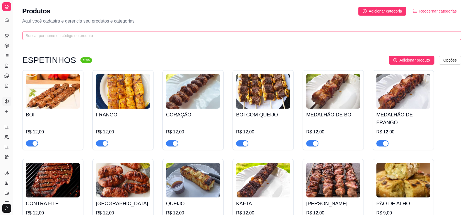
scroll to position [73, 0]
click at [10, 34] on link "Complementos" at bounding box center [6, 37] width 9 height 9
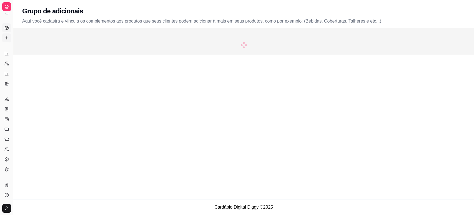
click at [11, 26] on link "Produtos" at bounding box center [6, 27] width 9 height 9
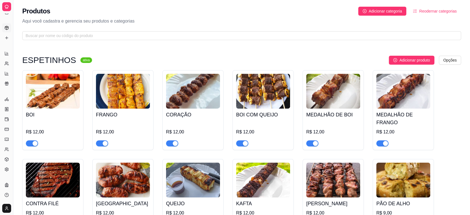
click at [5, 4] on icon at bounding box center [6, 6] width 4 height 4
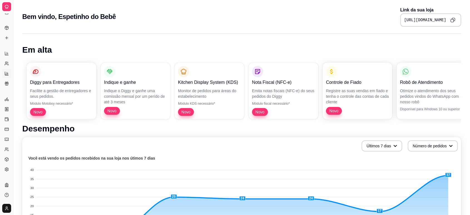
click at [7, 72] on icon at bounding box center [7, 73] width 0 height 2
select select "TOTAL_OF_ORDERS"
select select "7"
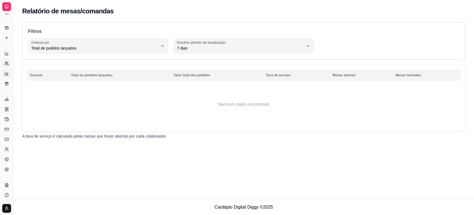
click at [5, 63] on icon at bounding box center [6, 63] width 4 height 4
select select "30"
select select "HIGHEST_TOTAL_SPENT_WITH_ORDERS"
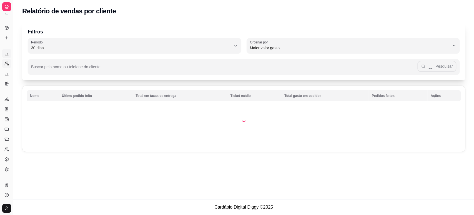
click at [7, 57] on link "Relatórios de vendas" at bounding box center [6, 53] width 9 height 9
select select "ALL"
select select "0"
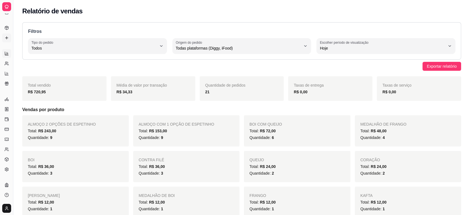
click at [10, 37] on link "Complementos" at bounding box center [6, 37] width 9 height 9
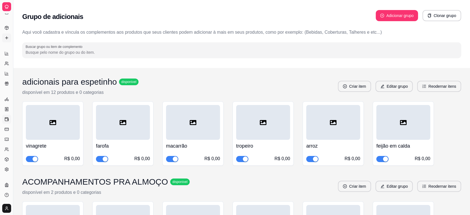
drag, startPoint x: 36, startPoint y: 0, endPoint x: 7, endPoint y: 118, distance: 121.7
click at [7, 118] on icon at bounding box center [6, 119] width 4 height 4
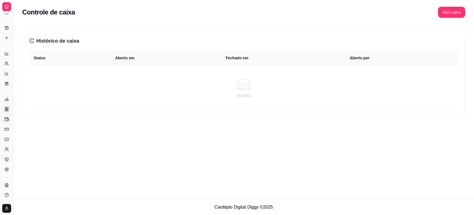
click at [7, 108] on icon at bounding box center [7, 109] width 0 height 2
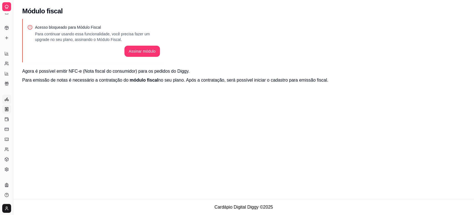
click at [6, 100] on circle at bounding box center [5, 99] width 1 height 1
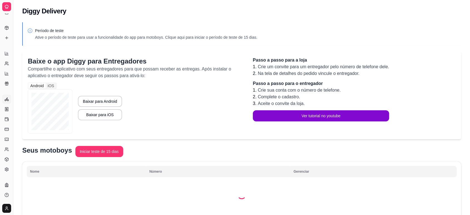
click at [4, 87] on div "Gerenciar" at bounding box center [6, 90] width 9 height 9
click at [7, 12] on div "Diggy Sistema de Gestão E Espetinho do ..." at bounding box center [6, 6] width 13 height 13
click at [7, 7] on icon at bounding box center [6, 6] width 4 height 4
